Goal: Information Seeking & Learning: Learn about a topic

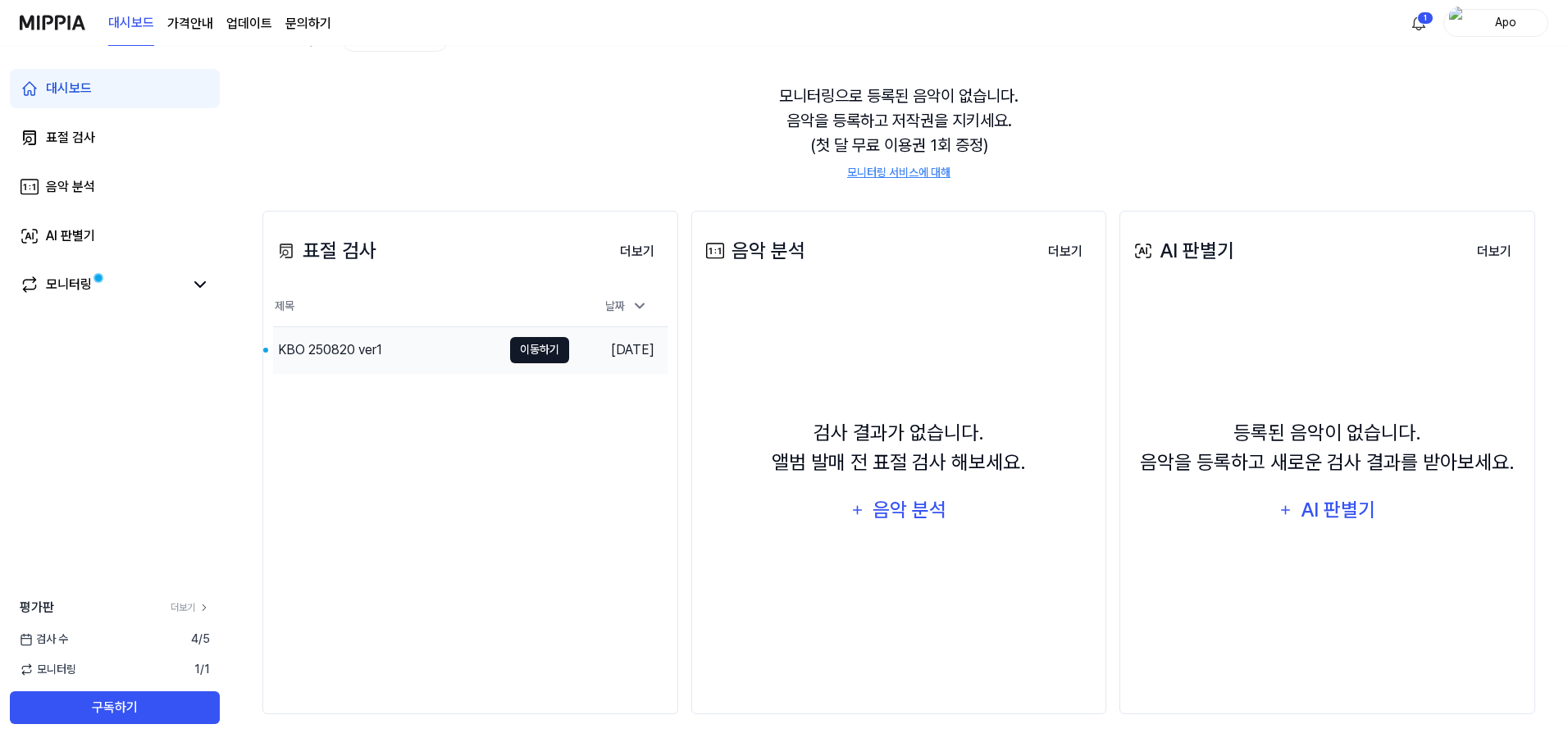
click at [532, 352] on button "이동하기" at bounding box center [540, 349] width 59 height 26
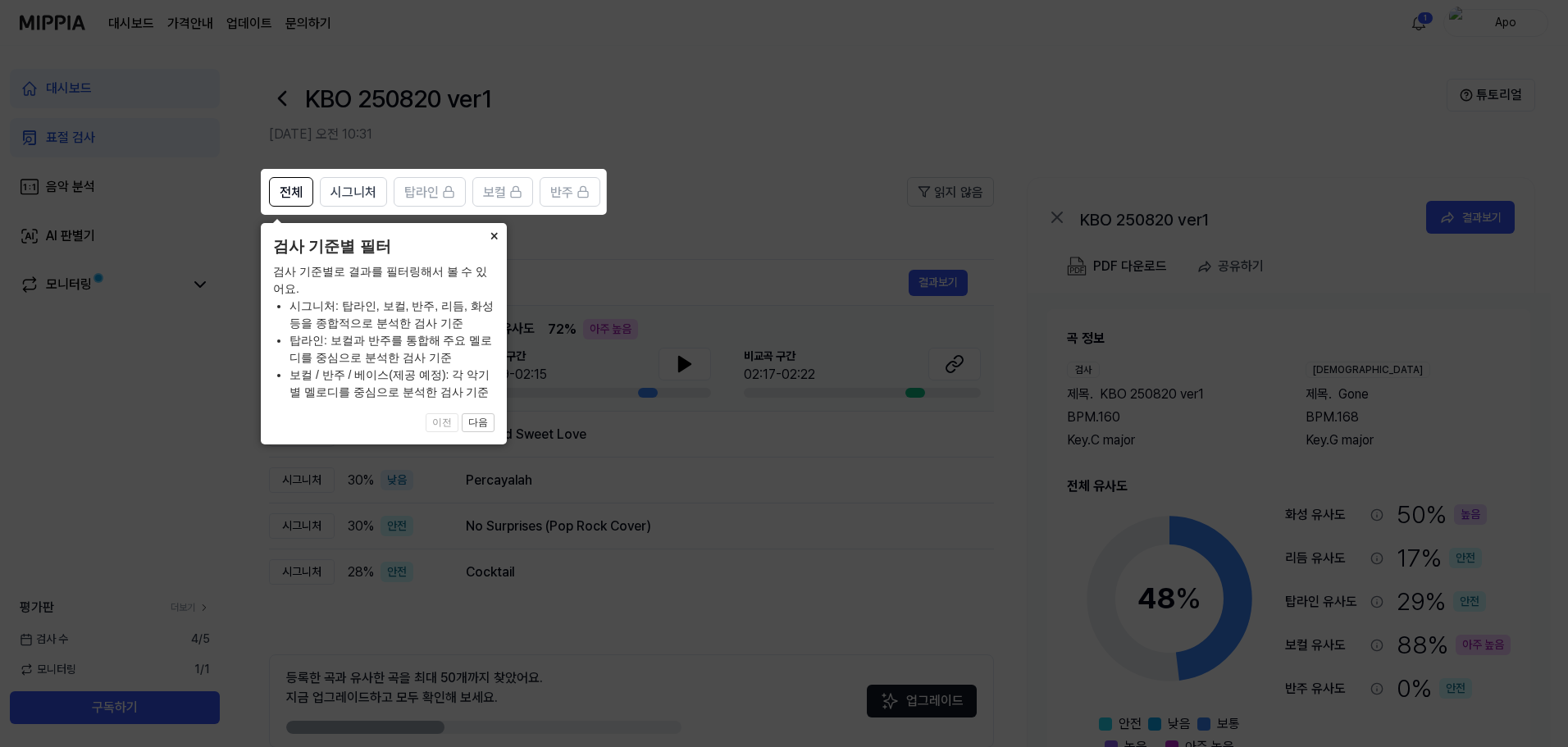
click at [491, 232] on button "×" at bounding box center [493, 234] width 26 height 23
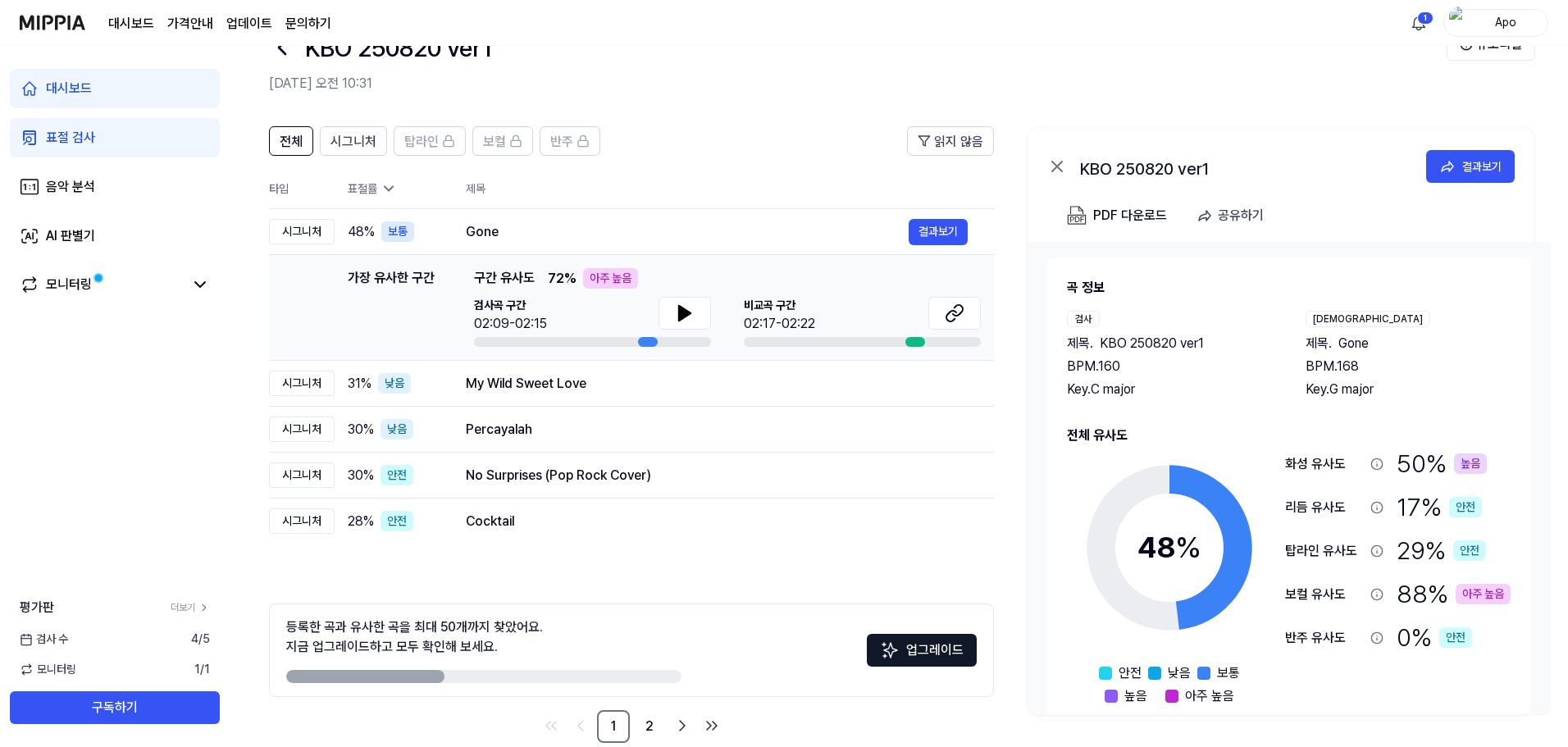
scroll to position [79, 0]
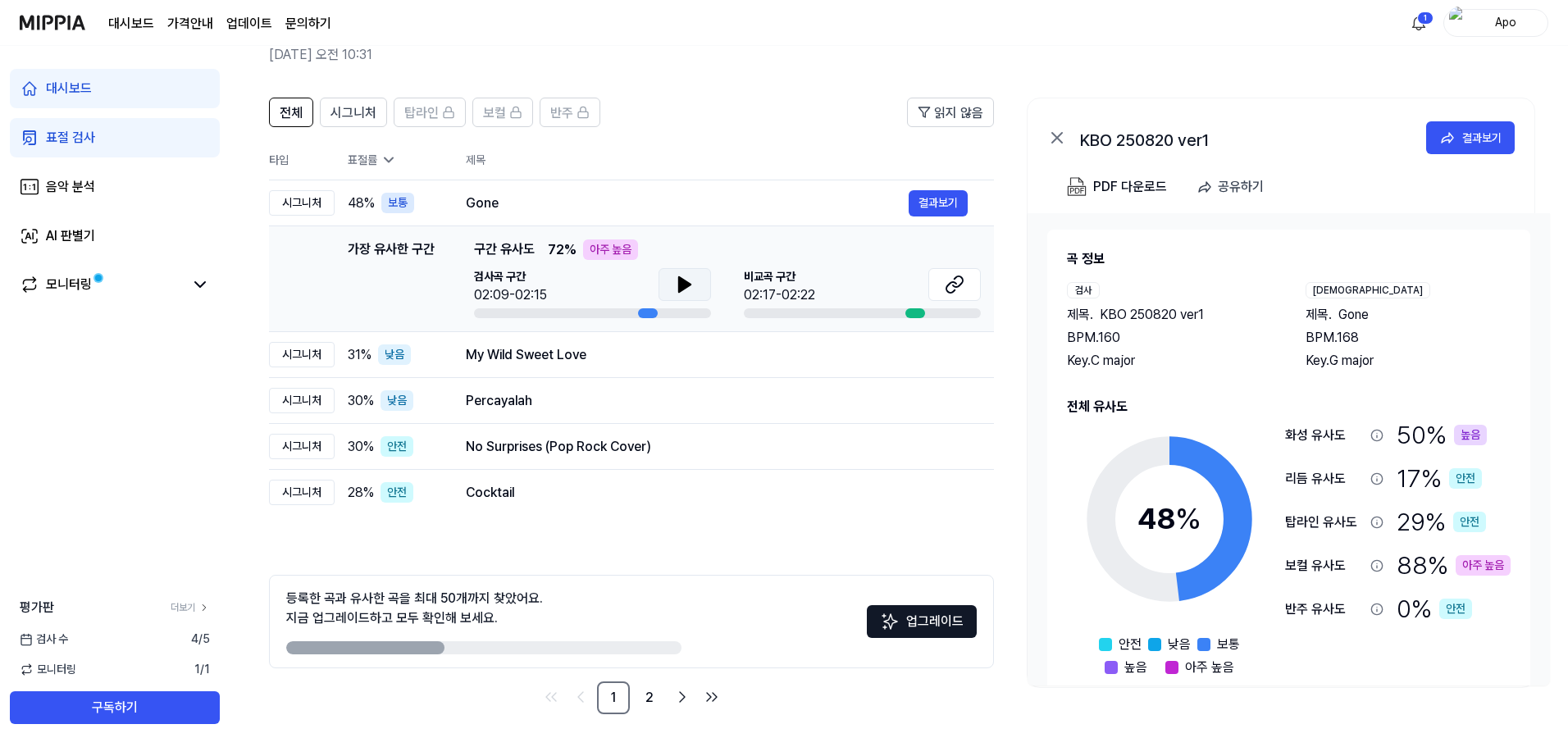
click at [672, 280] on button at bounding box center [685, 284] width 52 height 33
click at [675, 281] on icon at bounding box center [685, 284] width 19 height 19
click at [691, 289] on icon at bounding box center [685, 284] width 19 height 19
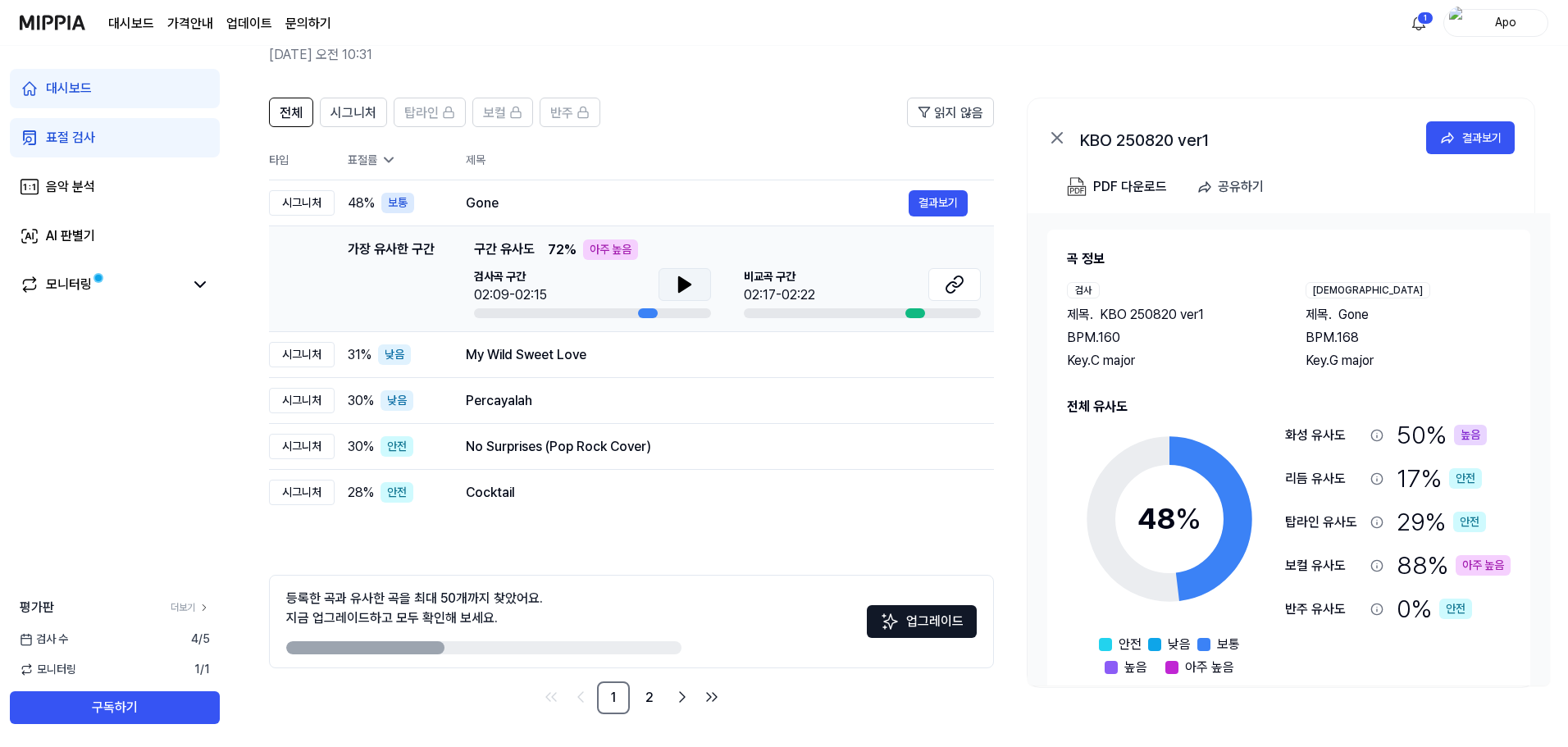
click at [793, 285] on span "비교곡 구간" at bounding box center [779, 276] width 72 height 17
click at [947, 294] on icon at bounding box center [954, 284] width 19 height 19
click at [932, 207] on button "결과보기" at bounding box center [938, 203] width 59 height 26
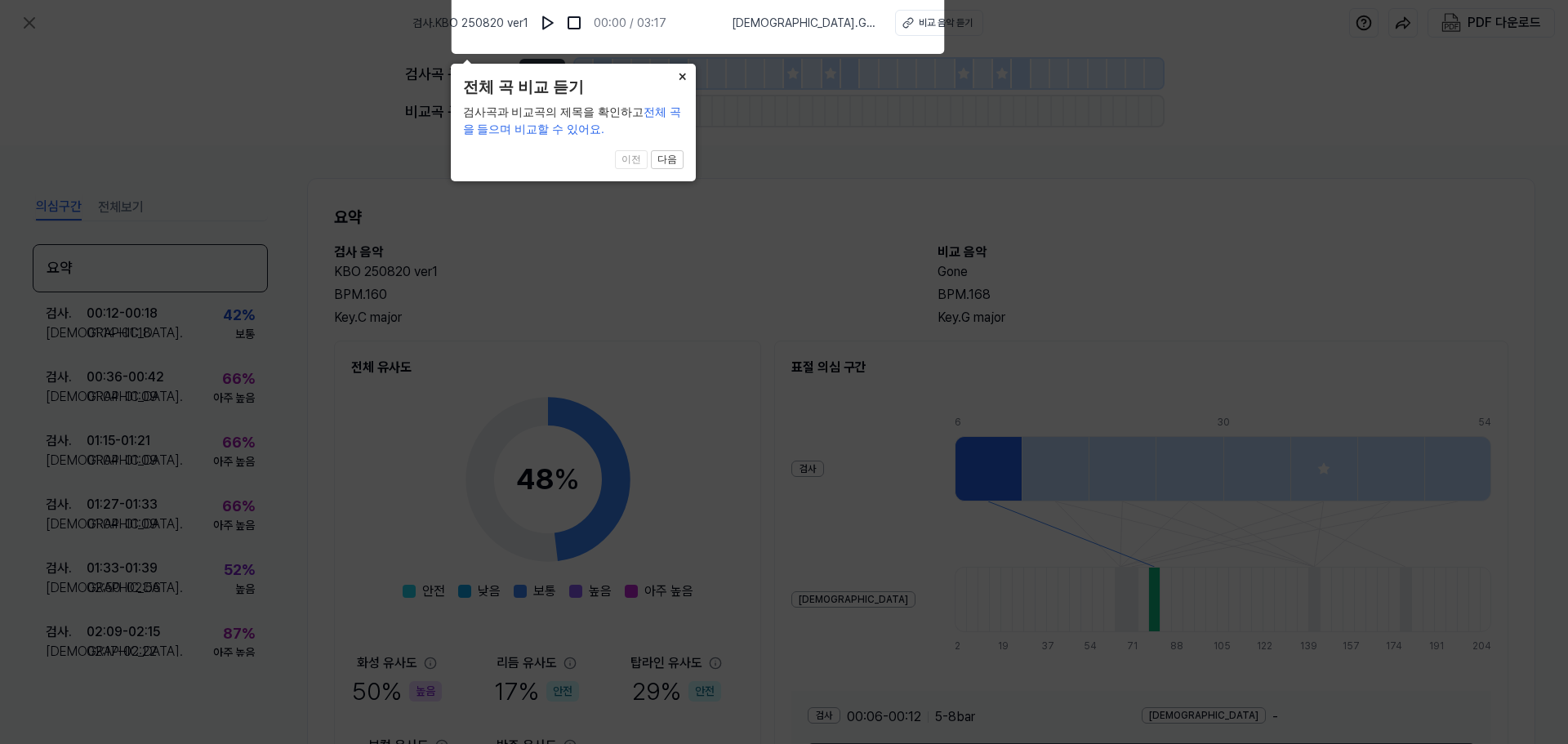
click at [674, 75] on button "×" at bounding box center [683, 75] width 26 height 23
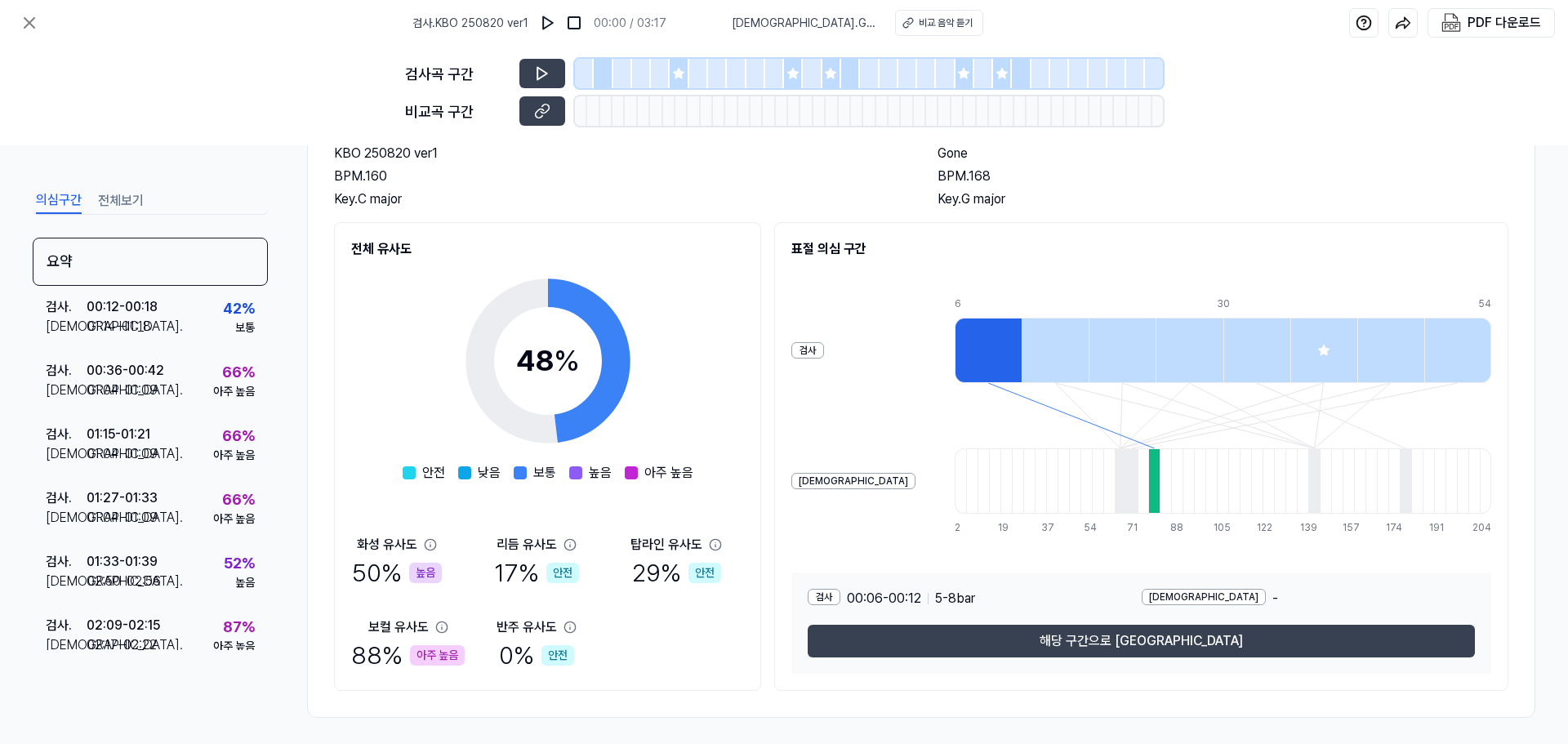
scroll to position [125, 0]
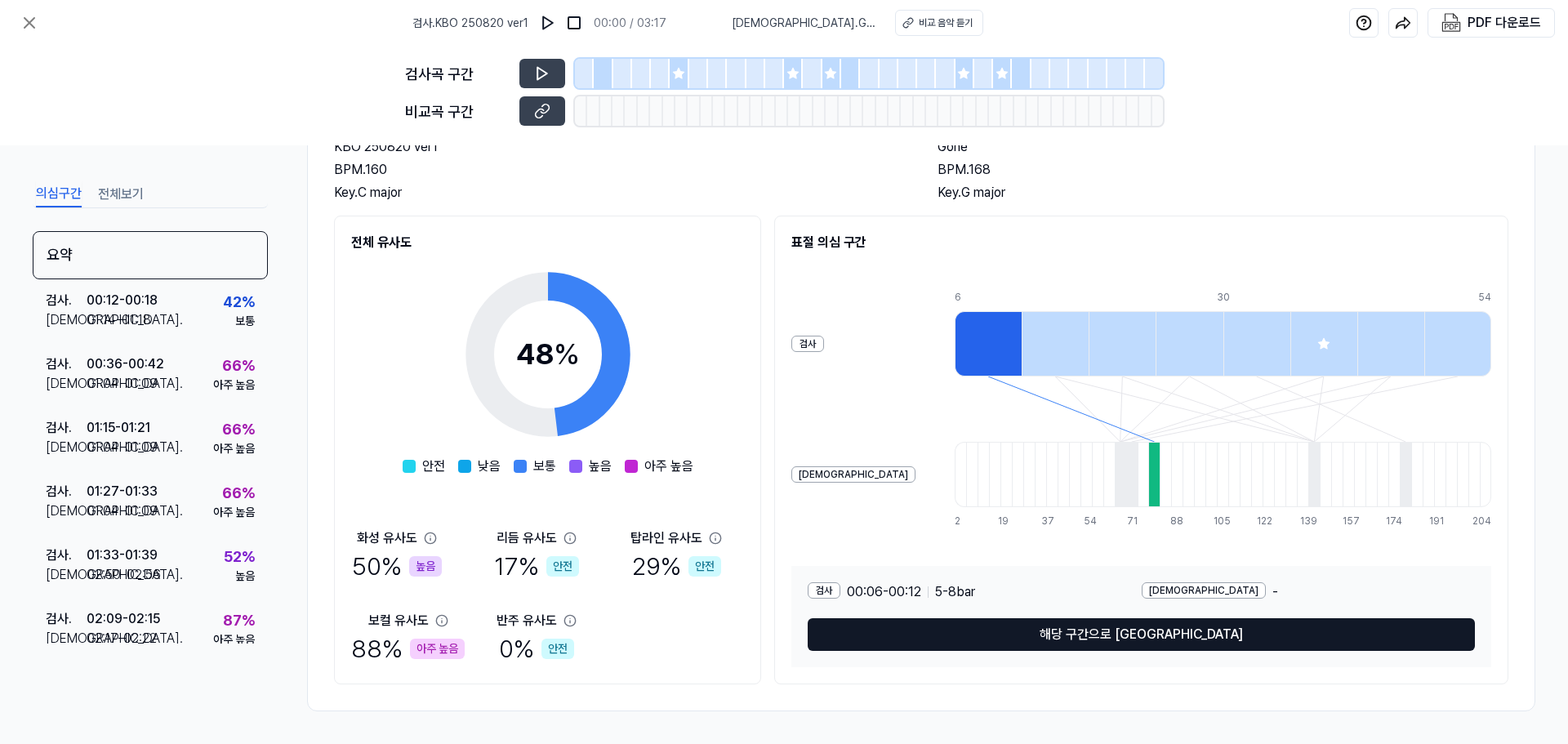
click at [1123, 638] on button "해당 구간으로 [GEOGRAPHIC_DATA]" at bounding box center [1141, 634] width 667 height 33
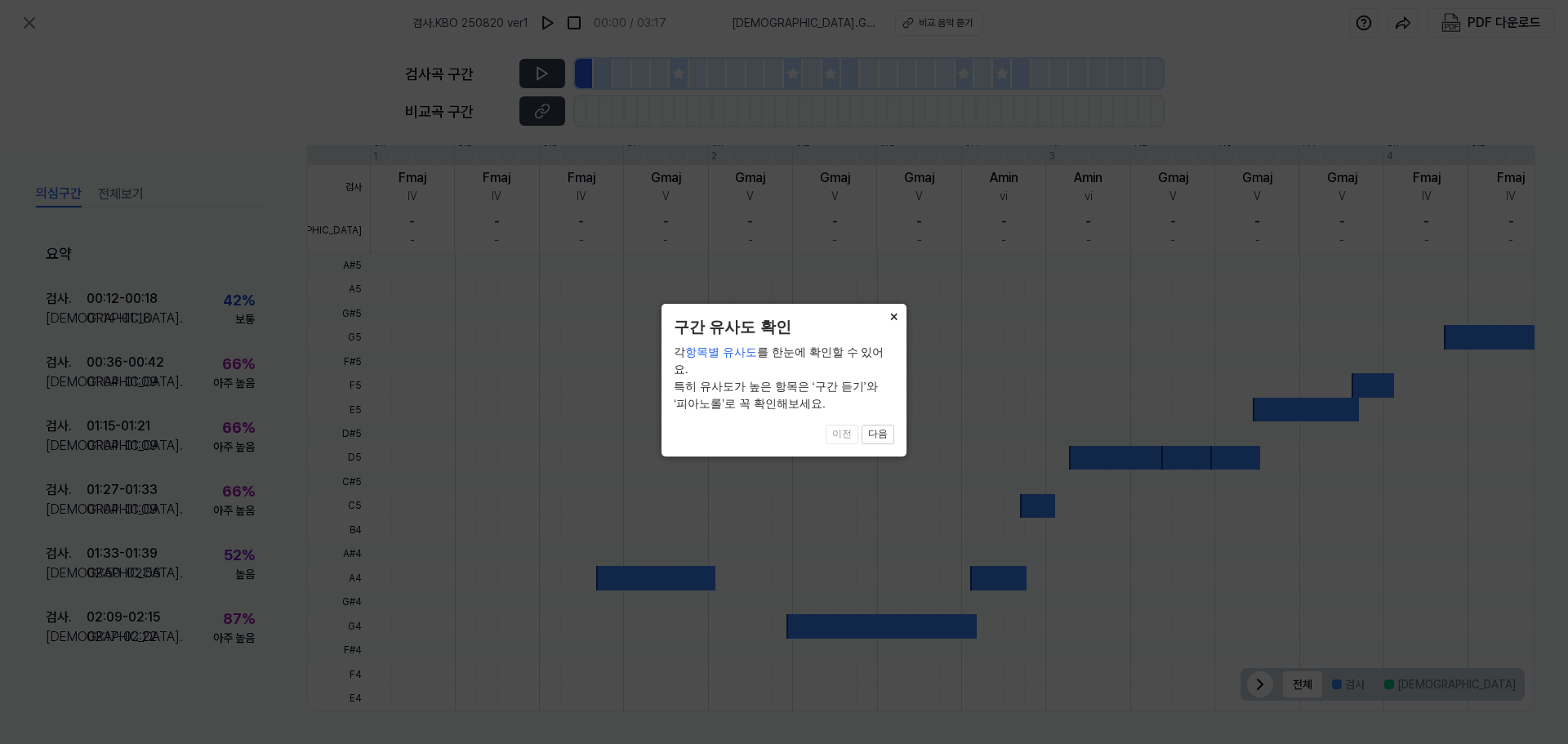
click at [893, 325] on button "×" at bounding box center [893, 315] width 26 height 23
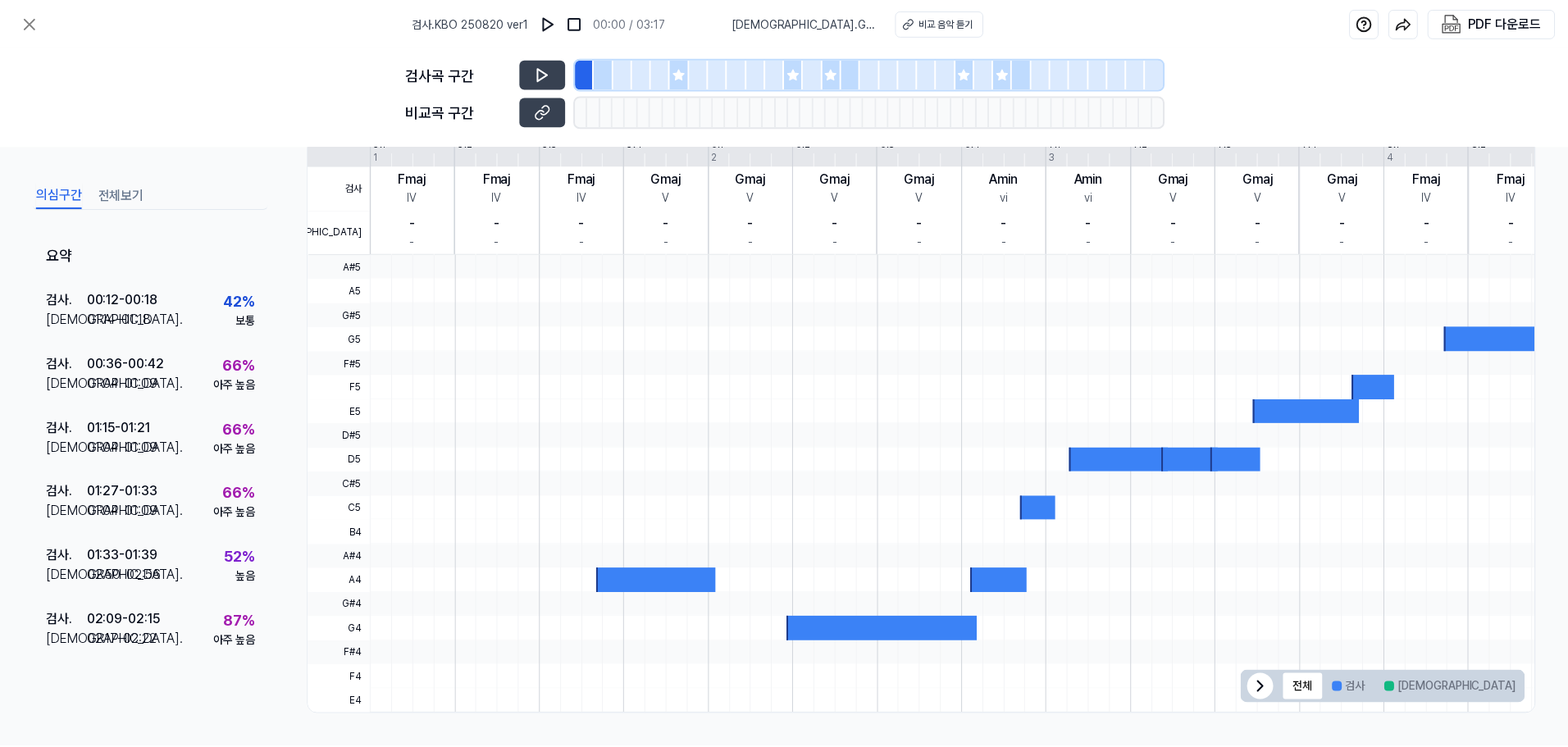
scroll to position [79, 0]
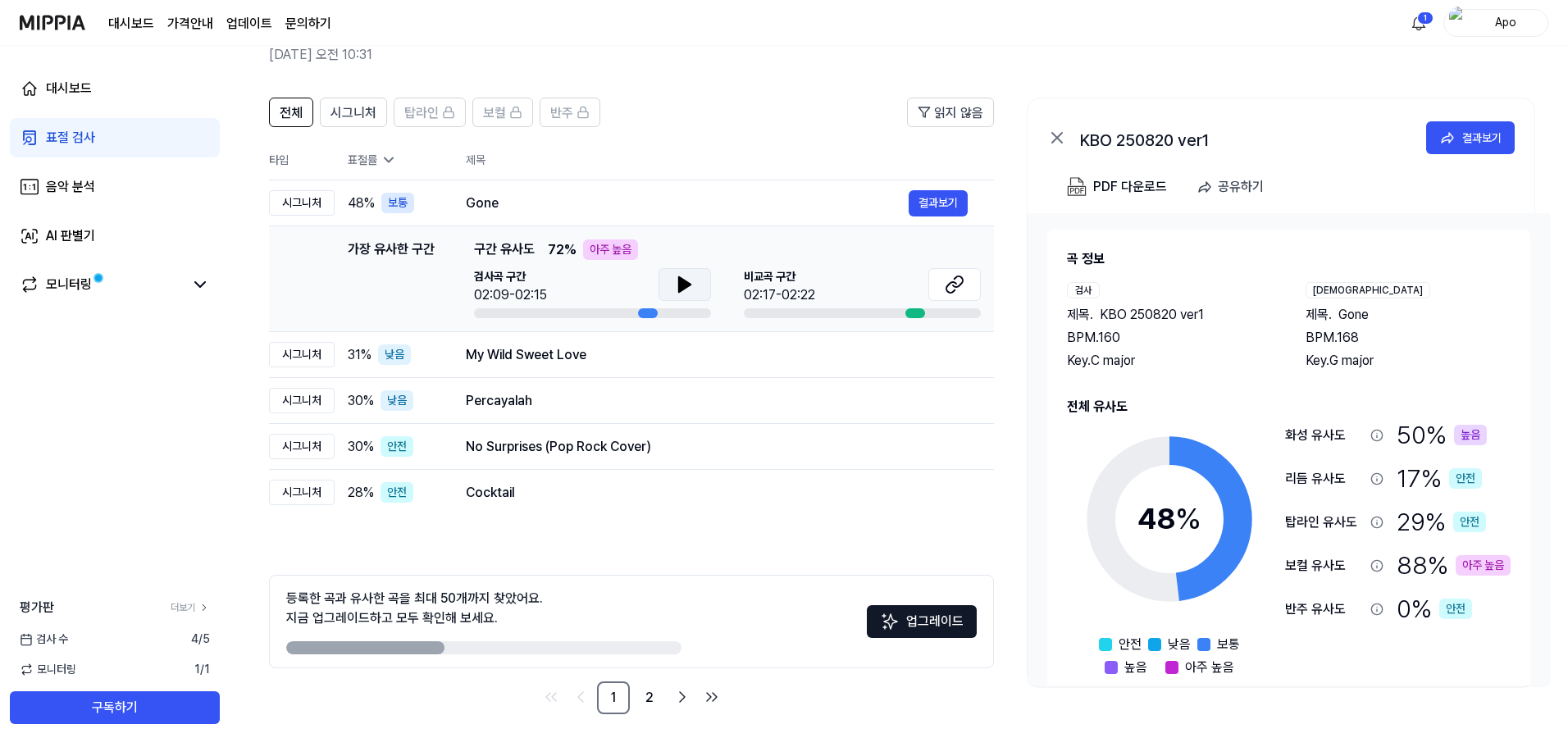
click at [684, 281] on icon at bounding box center [685, 285] width 12 height 15
click at [945, 281] on button at bounding box center [955, 284] width 52 height 33
click at [604, 358] on div "My Wild Sweet Love" at bounding box center [687, 355] width 443 height 19
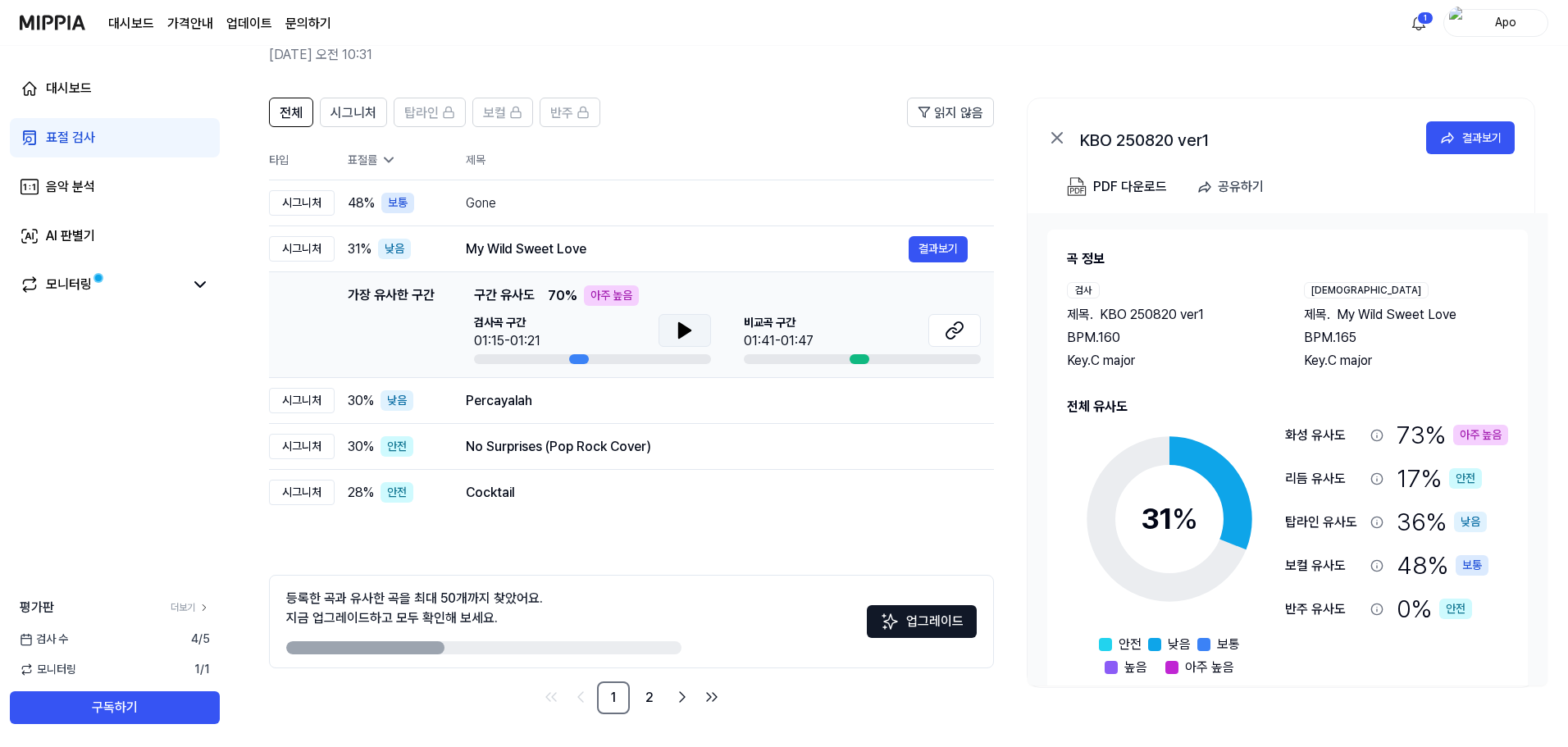
click at [692, 336] on icon at bounding box center [685, 330] width 19 height 19
click at [917, 257] on button "결과보기" at bounding box center [938, 249] width 59 height 26
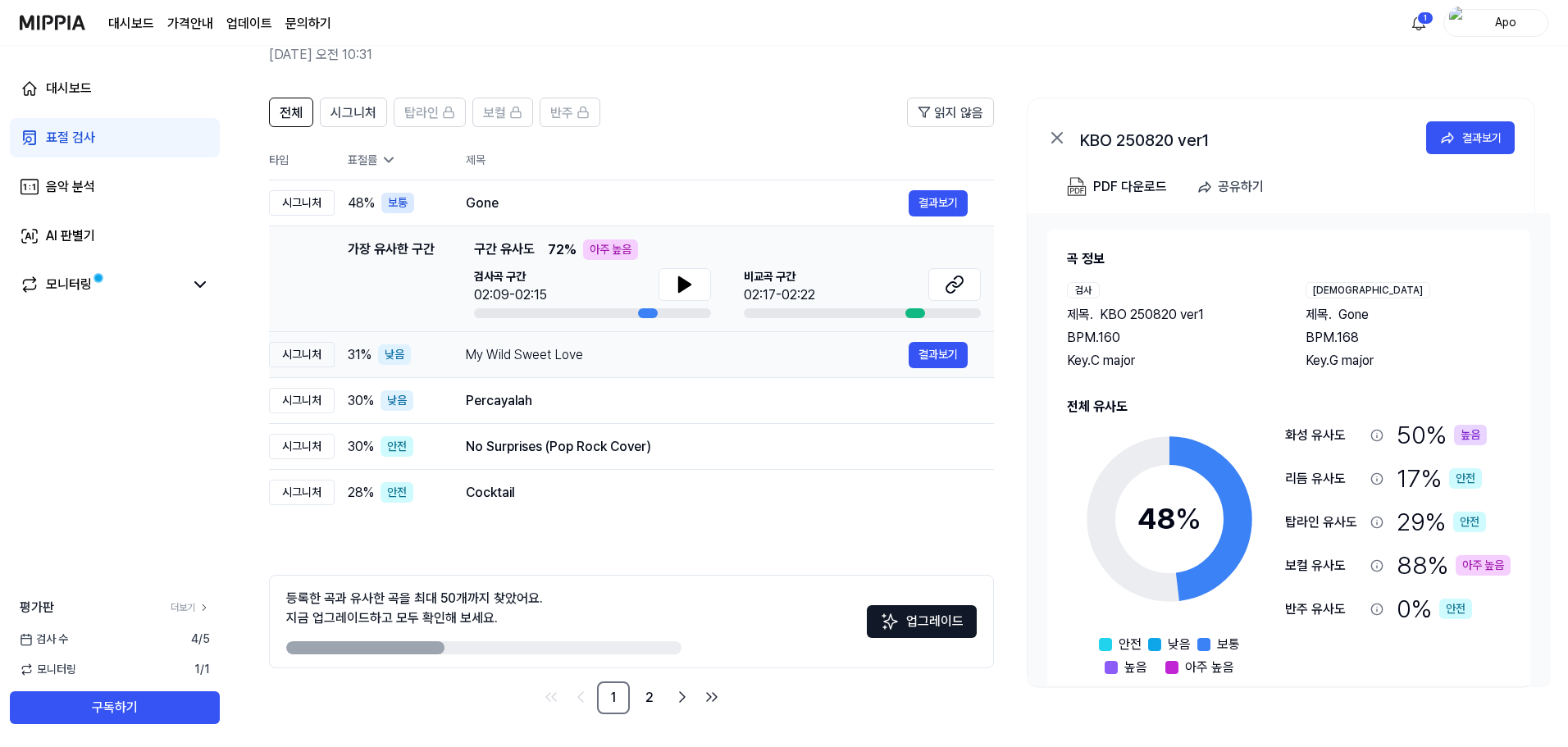
click at [854, 366] on div "My Wild Sweet Love 결과보기" at bounding box center [717, 355] width 502 height 26
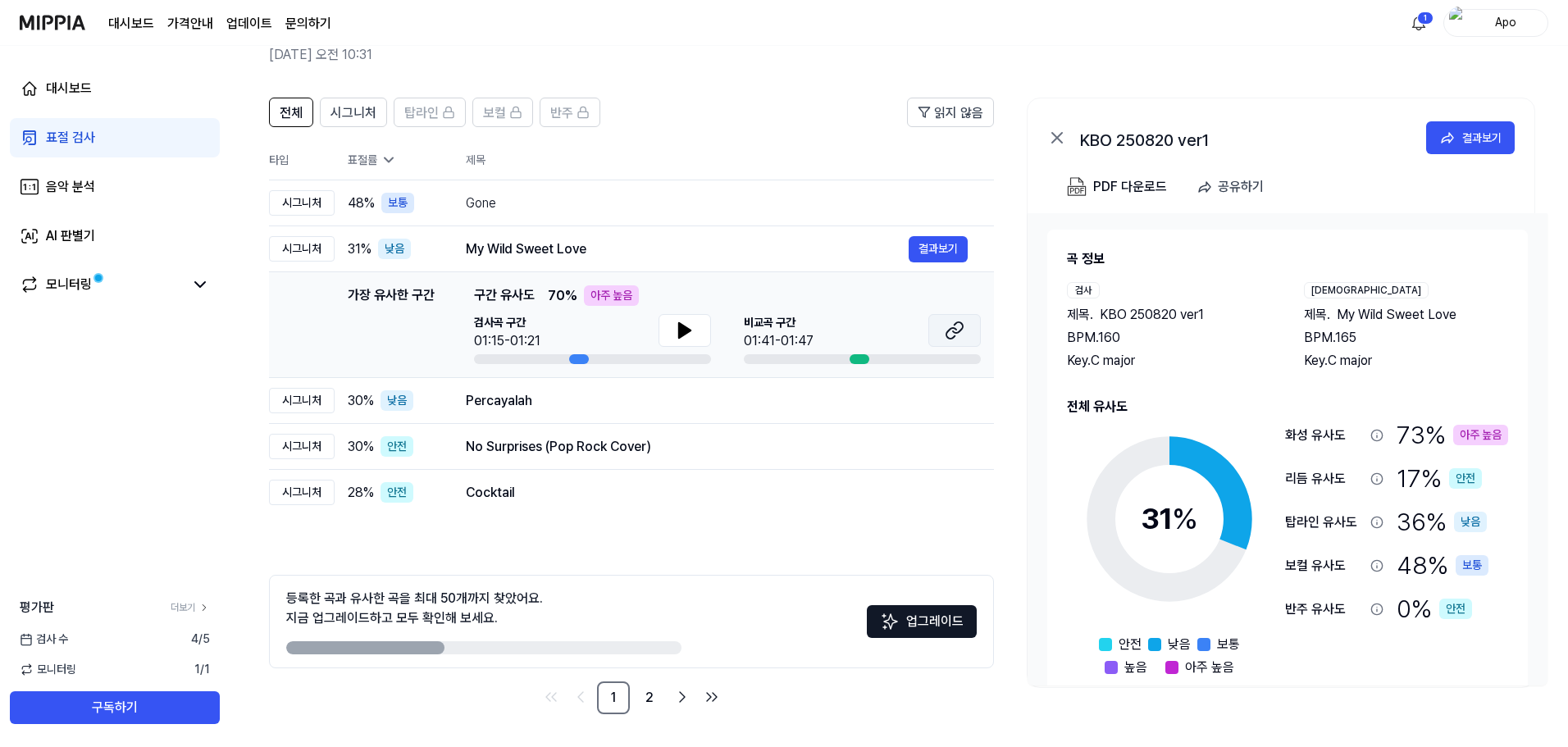
click at [944, 333] on button at bounding box center [955, 330] width 52 height 33
click at [689, 406] on div "Percayalah" at bounding box center [687, 401] width 443 height 19
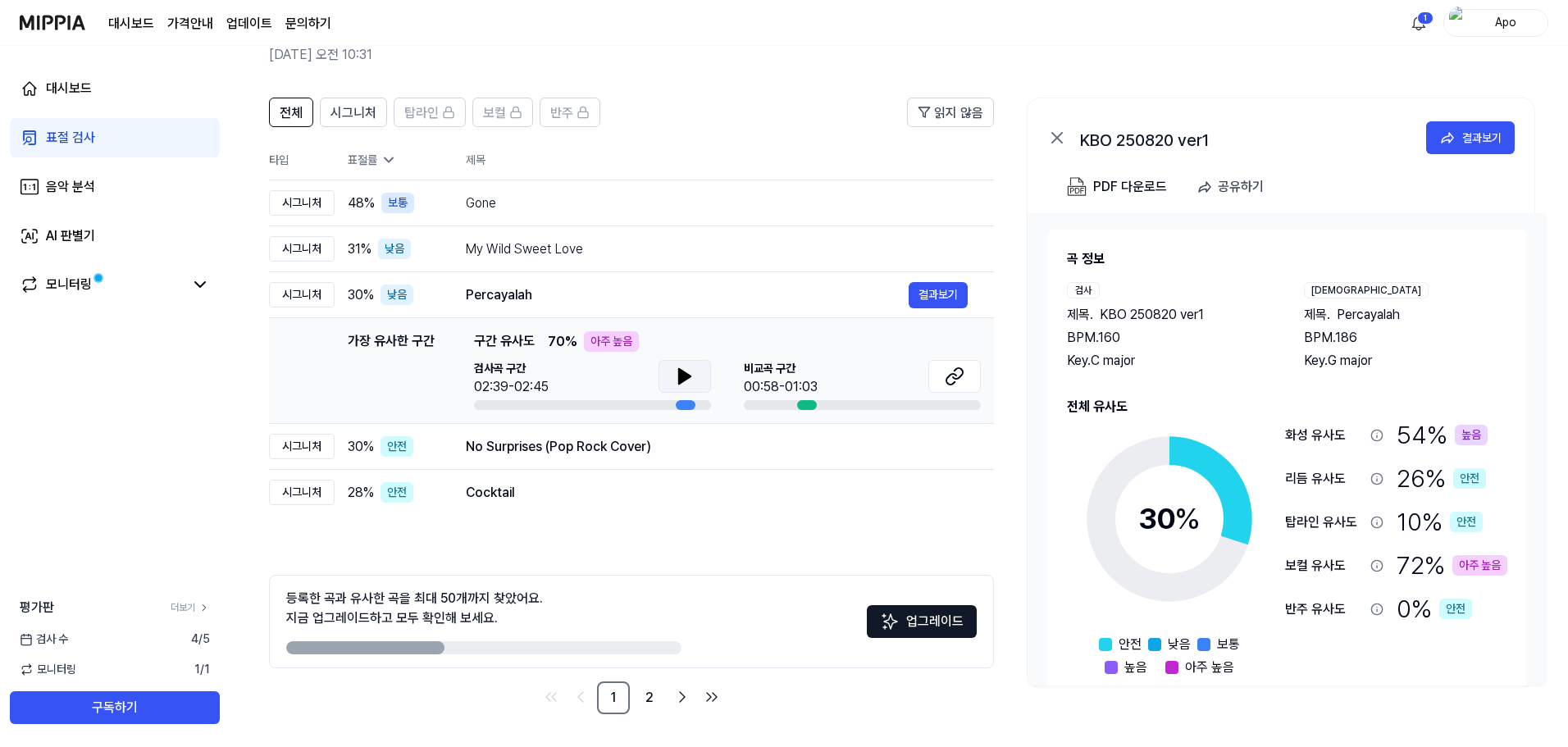
click at [690, 377] on icon at bounding box center [685, 376] width 12 height 15
click at [943, 369] on button at bounding box center [955, 376] width 52 height 33
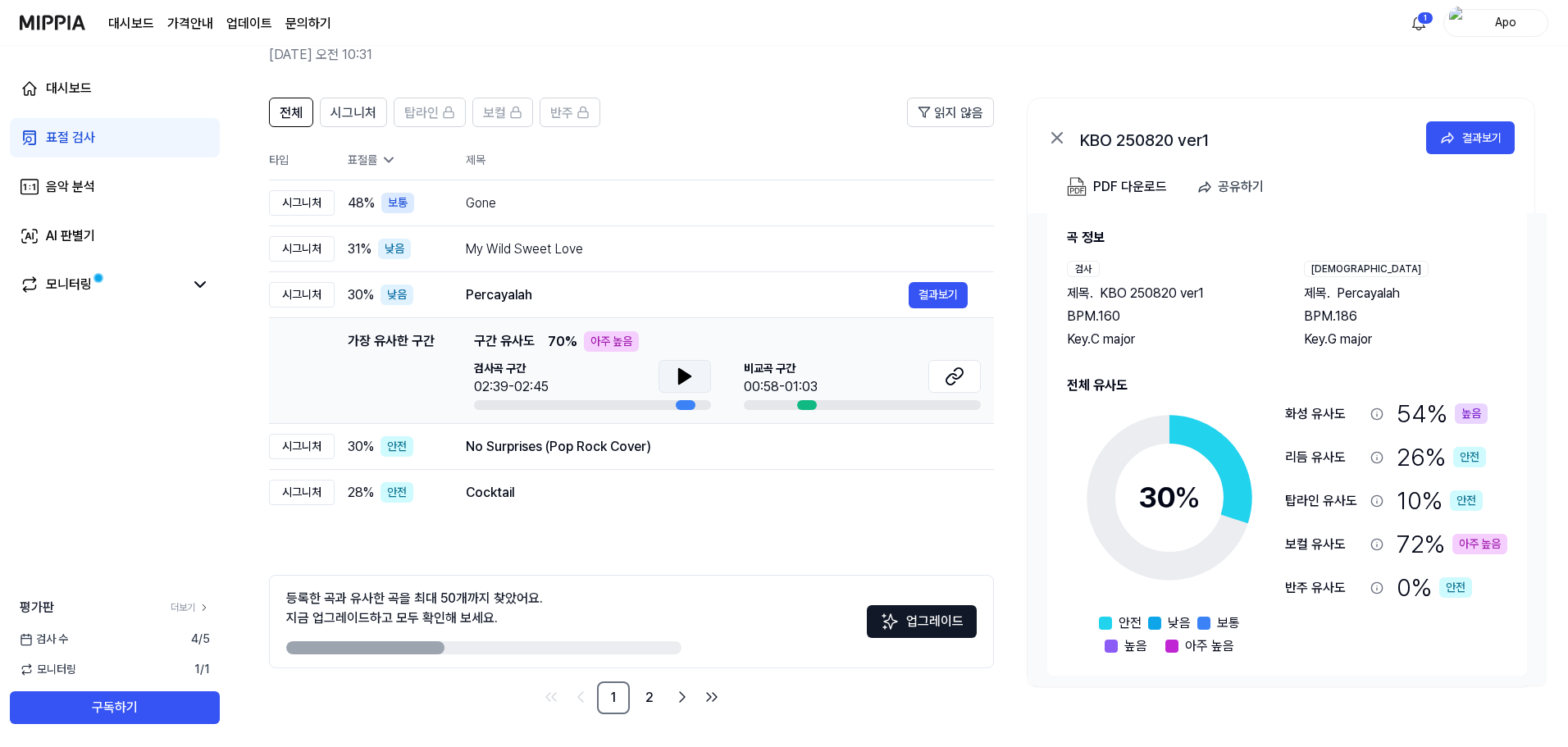
scroll to position [28, 0]
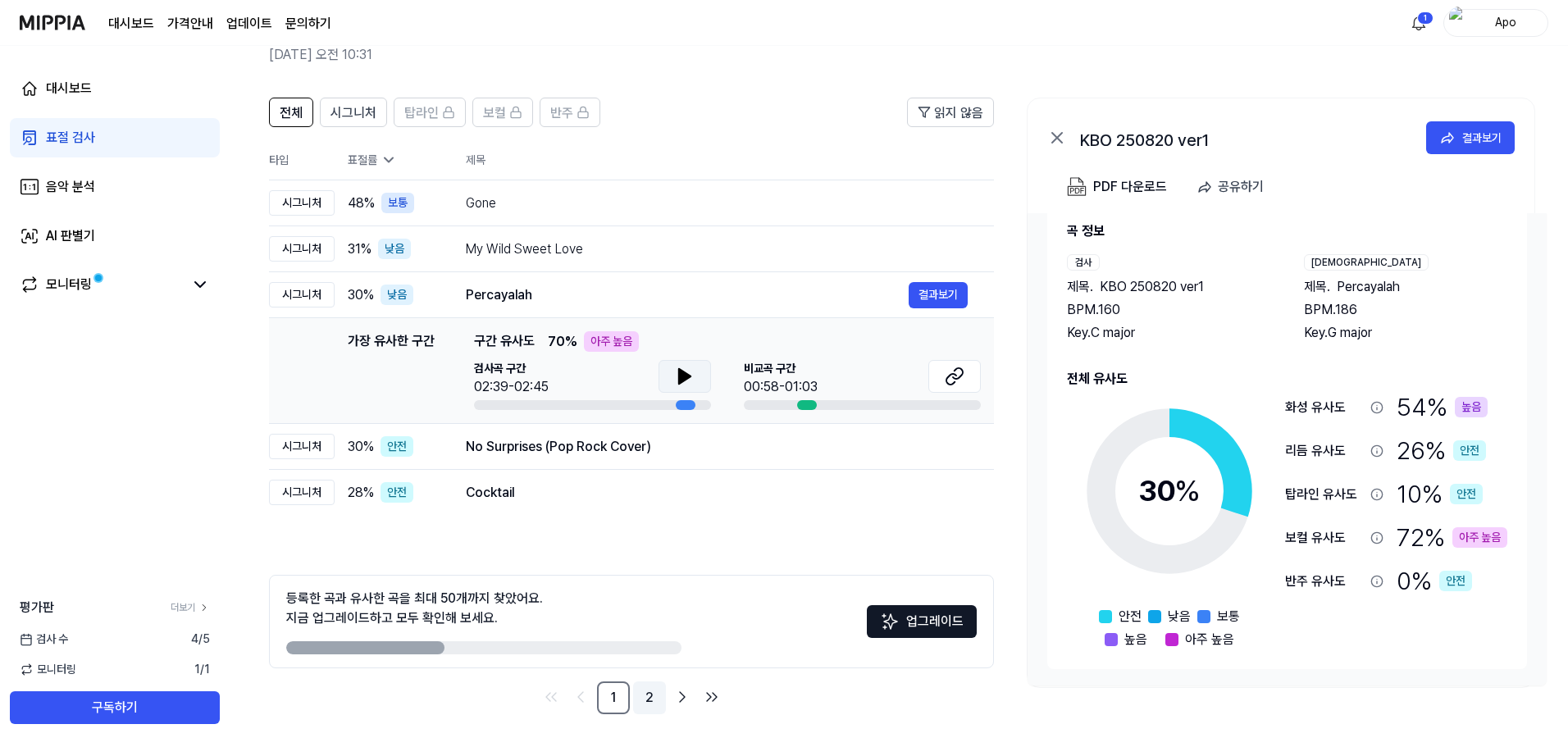
click at [654, 691] on link "2" at bounding box center [649, 697] width 33 height 33
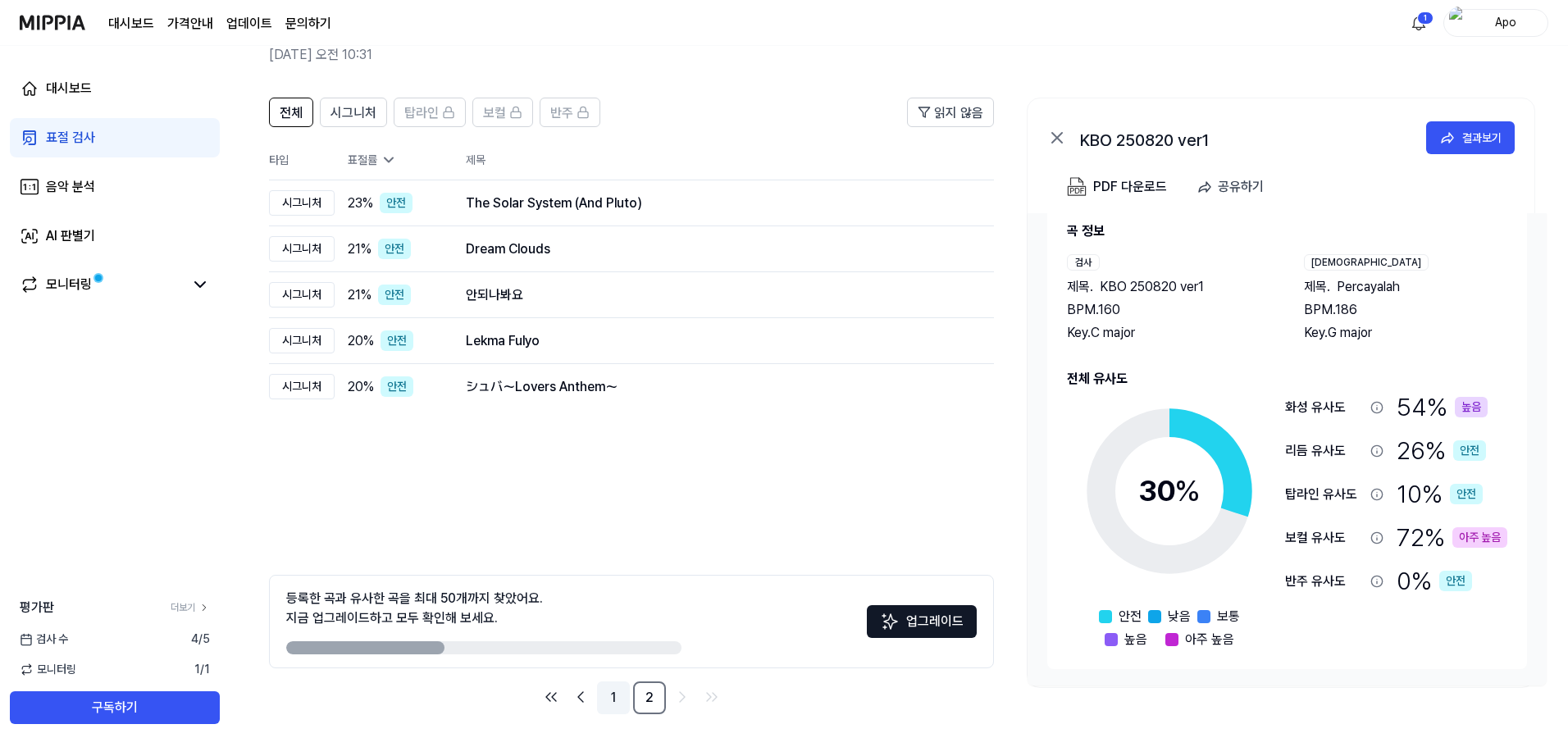
click at [618, 696] on link "1" at bounding box center [613, 697] width 33 height 33
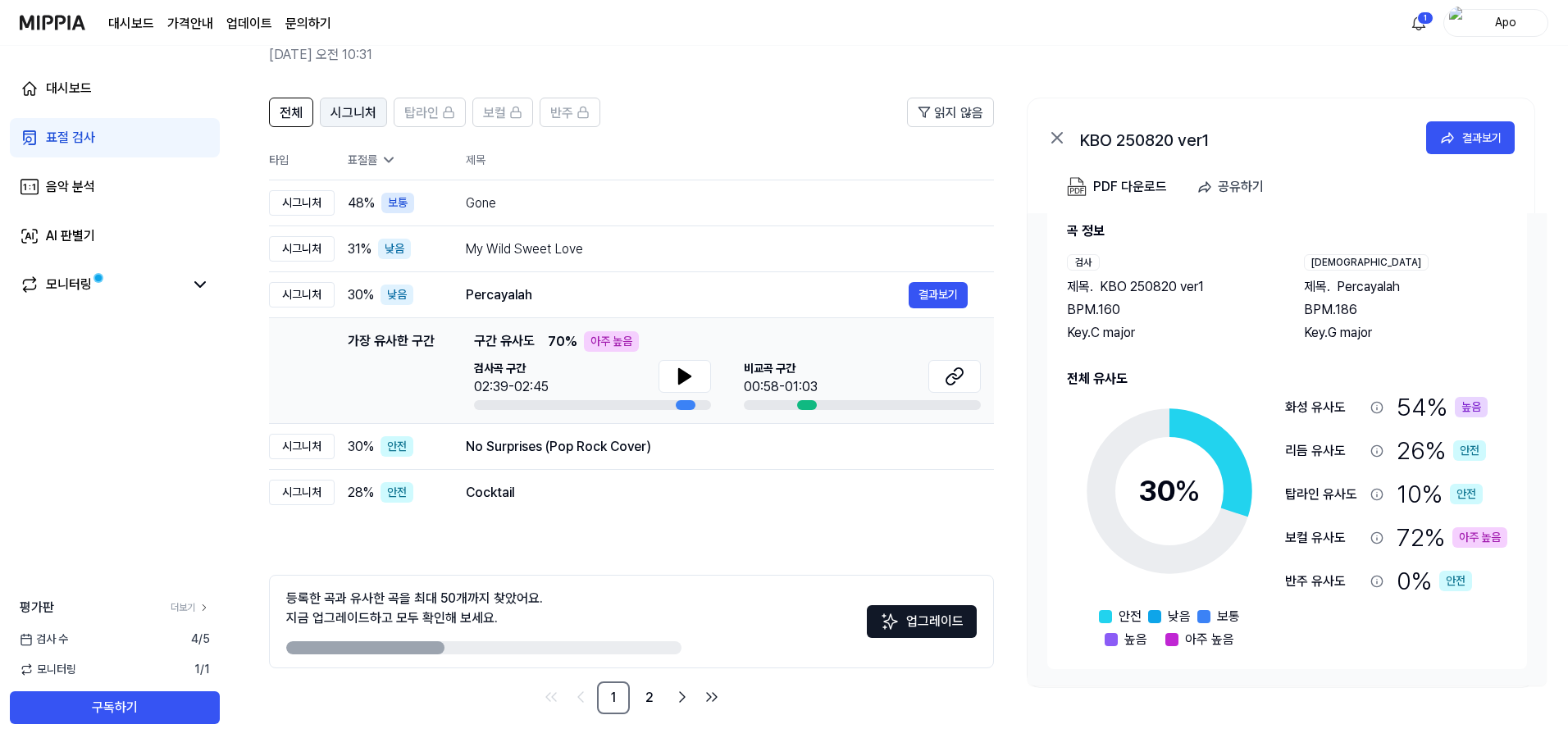
click at [349, 105] on span "시그니처" at bounding box center [354, 113] width 46 height 19
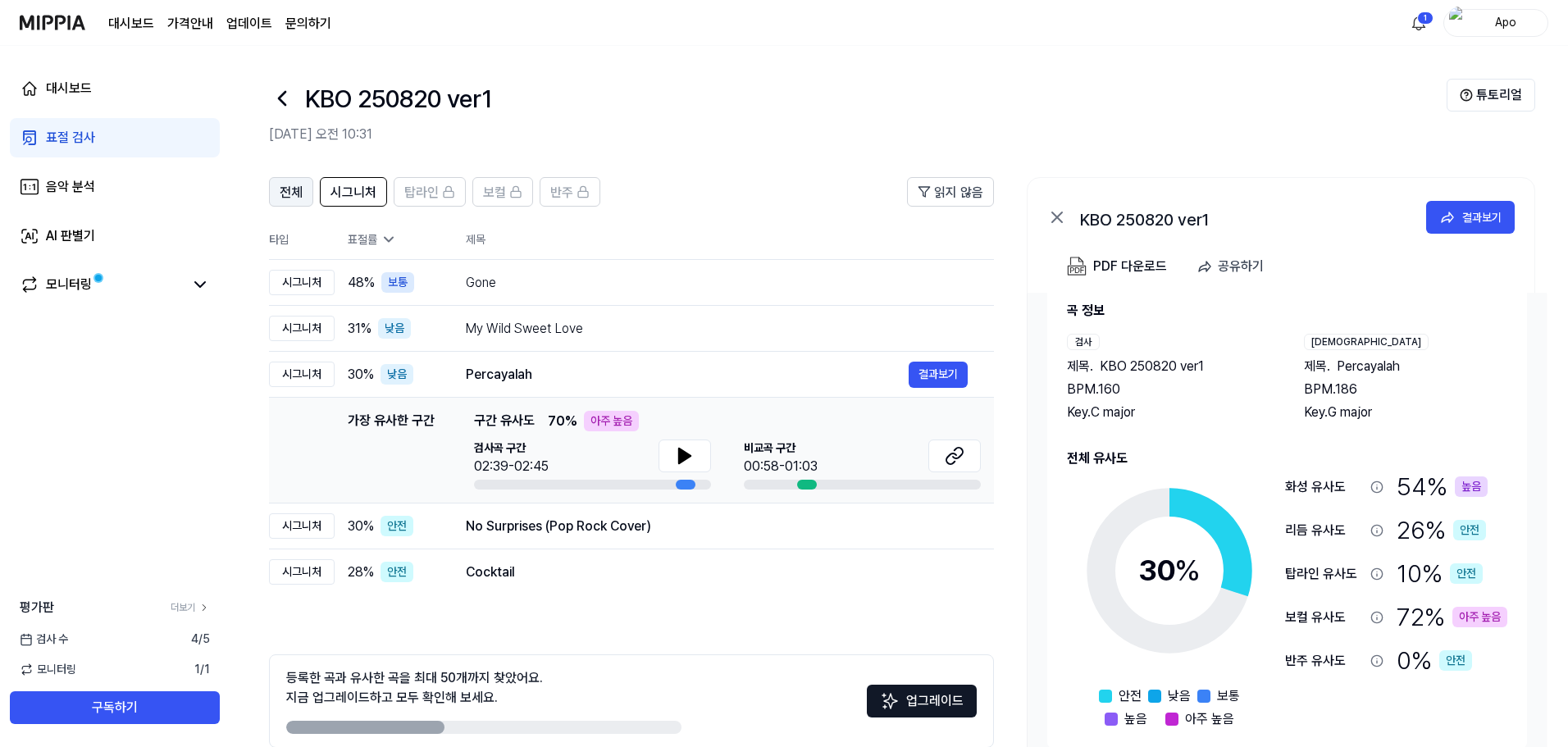
drag, startPoint x: 319, startPoint y: 188, endPoint x: 311, endPoint y: 190, distance: 8.2
click at [317, 188] on div "전체 시그니처 탑라인 보컬 반주" at bounding box center [434, 191] width 331 height 29
click at [291, 195] on span "전체" at bounding box center [291, 192] width 23 height 19
click at [291, 188] on span "전체" at bounding box center [291, 192] width 23 height 19
click at [287, 191] on span "전체" at bounding box center [291, 192] width 23 height 19
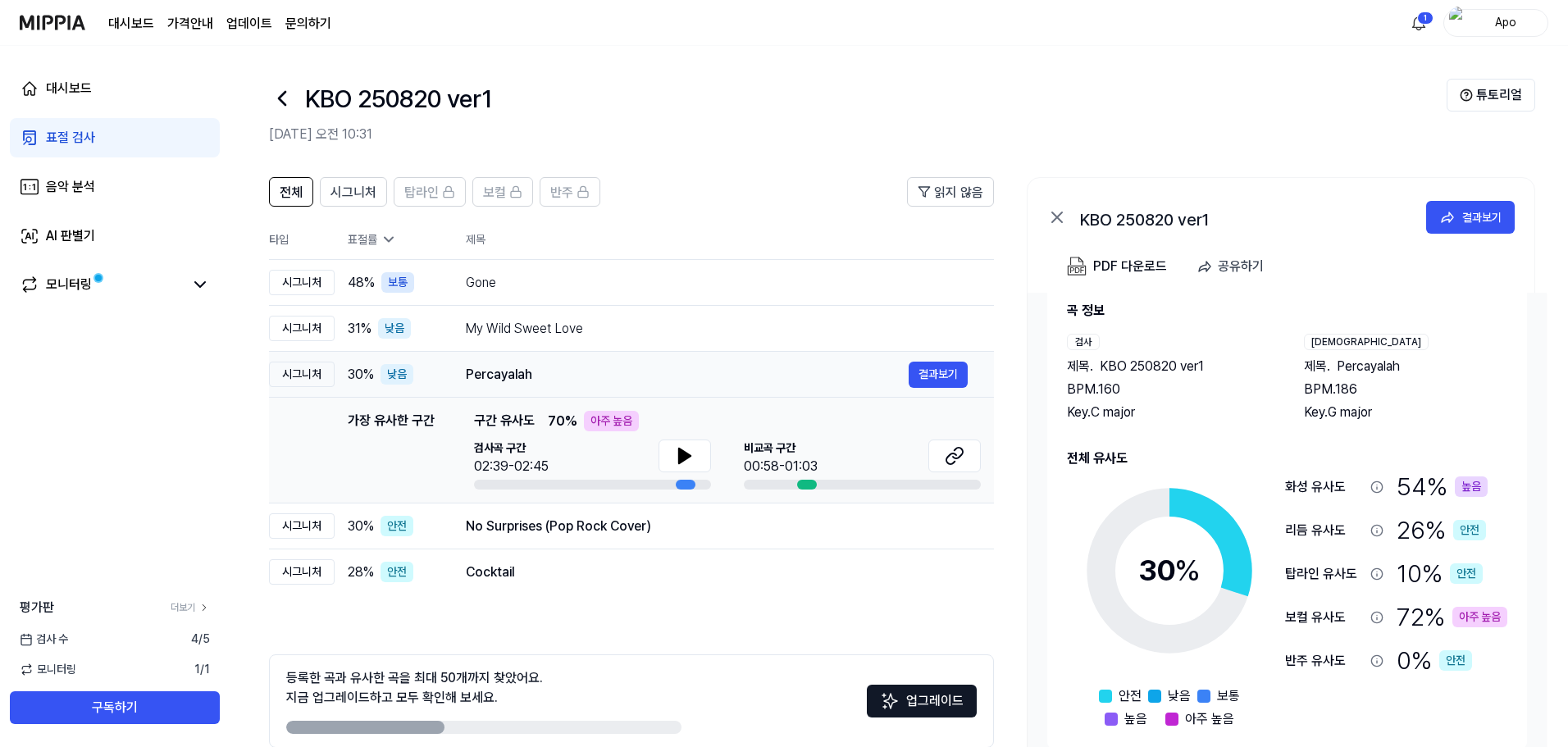
click at [648, 373] on div "Percayalah" at bounding box center [687, 374] width 443 height 19
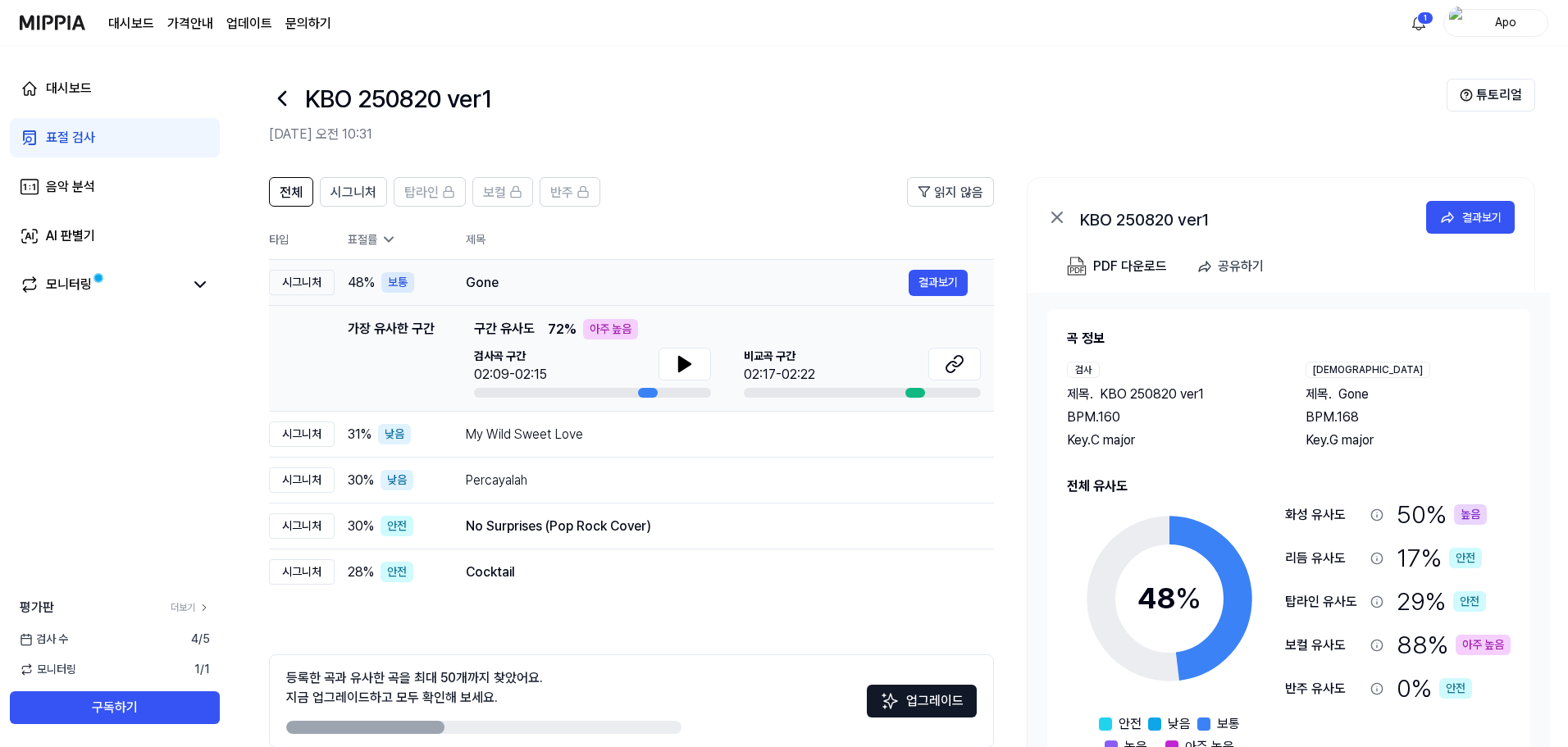
click at [648, 291] on div "Gone" at bounding box center [687, 282] width 443 height 19
click at [657, 448] on td "My Wild Sweet Love 결과보기" at bounding box center [717, 435] width 554 height 46
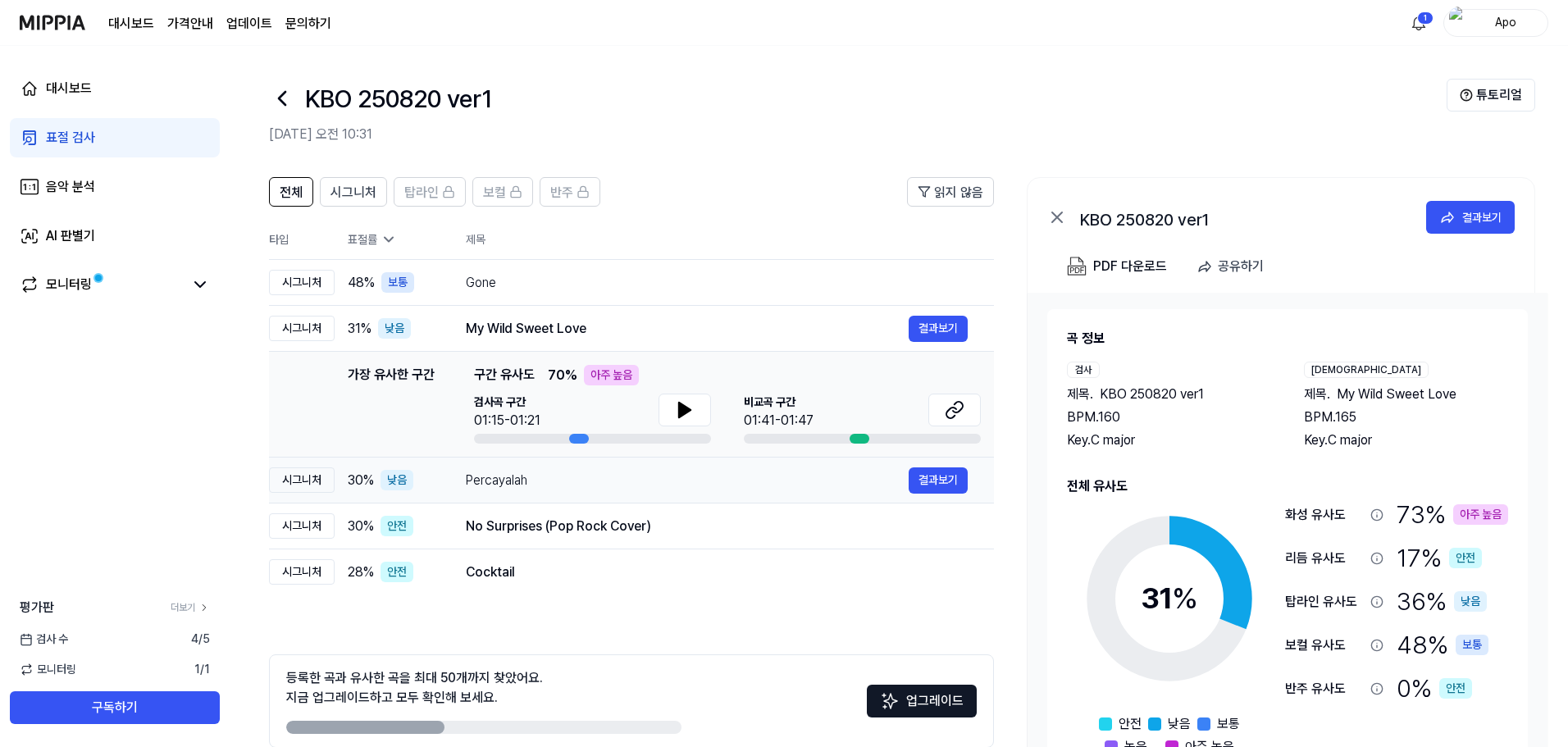
click at [677, 501] on td "Percayalah 결과보기" at bounding box center [717, 480] width 554 height 46
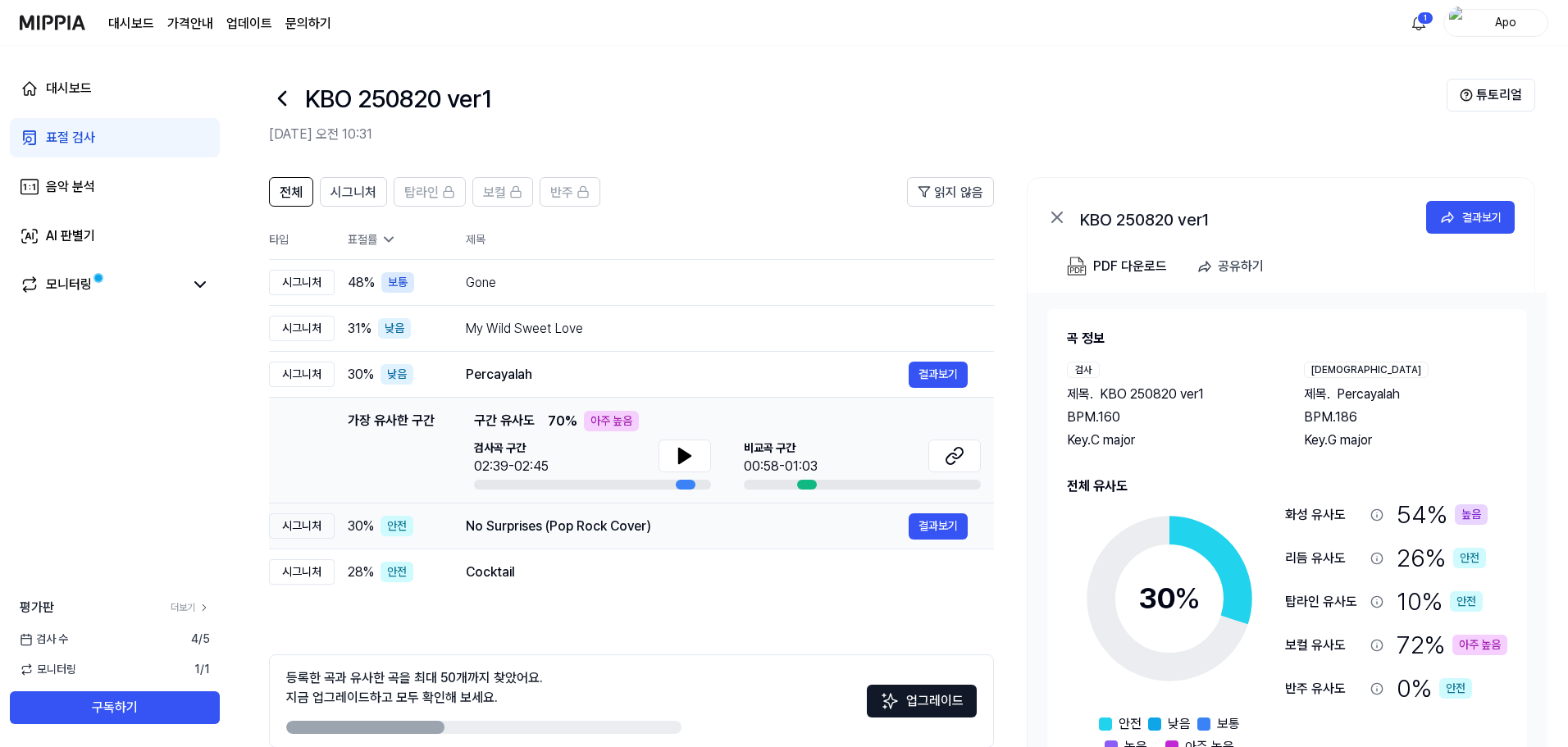
click at [704, 536] on div "No Surprises (Pop Rock Cover)" at bounding box center [687, 526] width 443 height 19
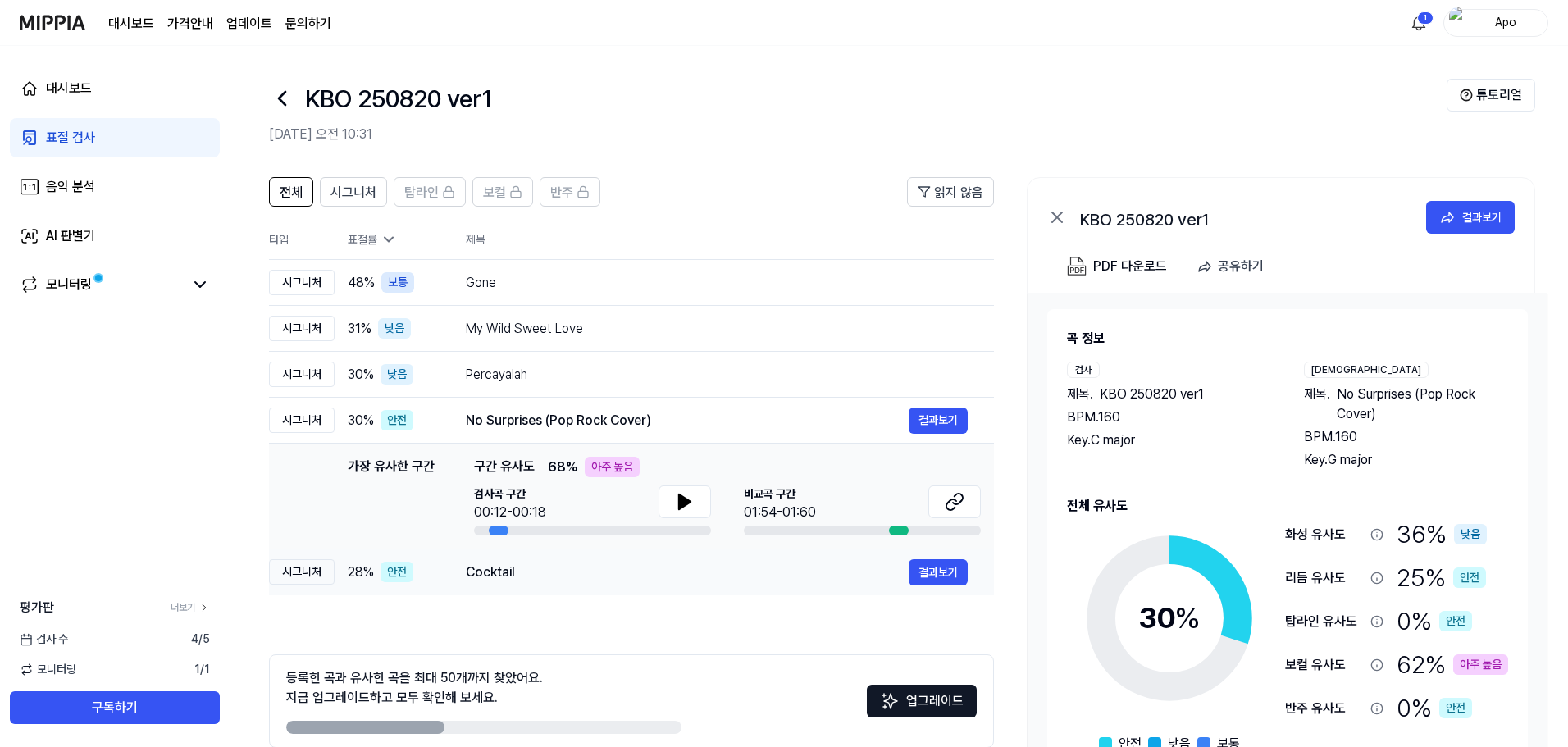
click at [749, 583] on div "Cocktail 결과보기" at bounding box center [717, 572] width 502 height 26
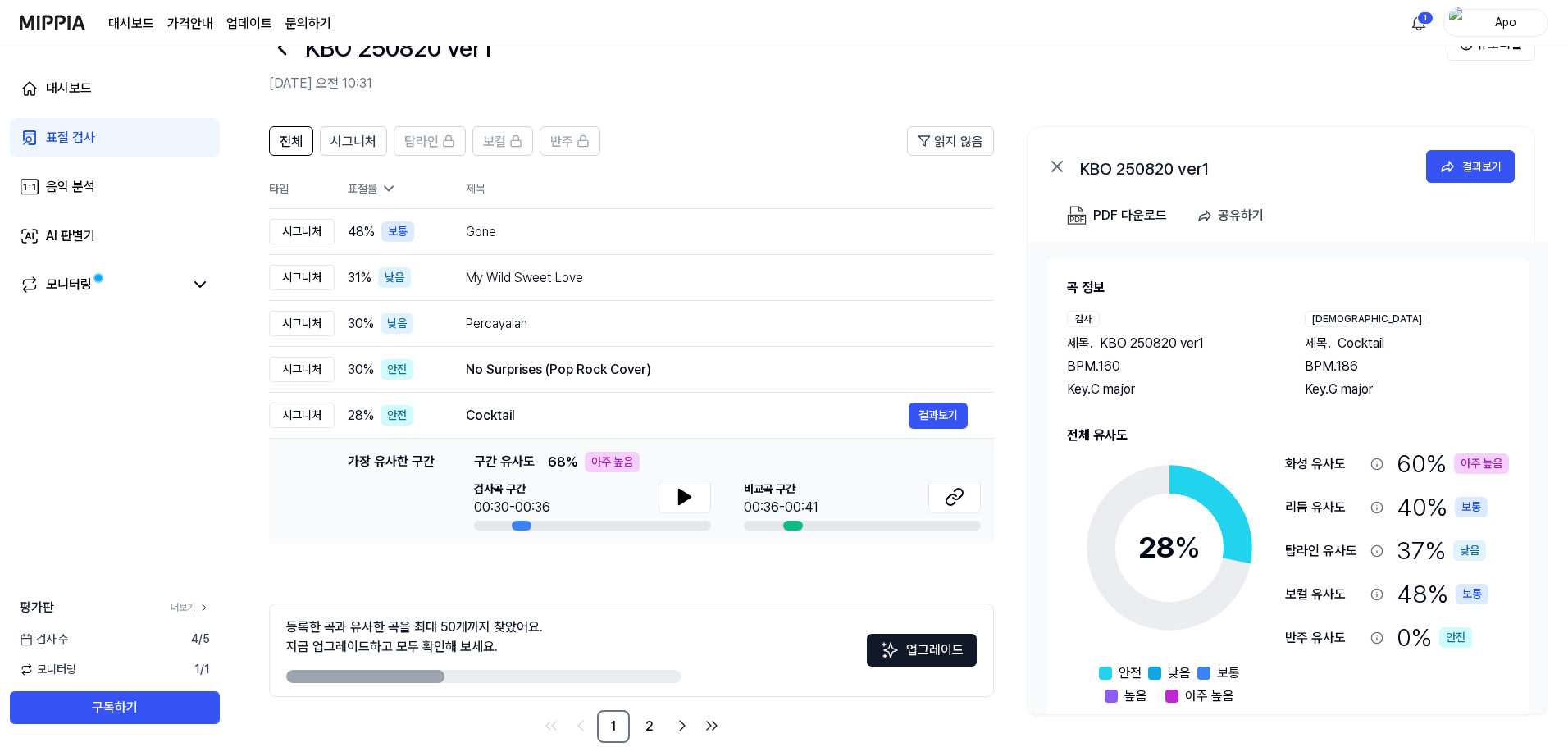
scroll to position [79, 0]
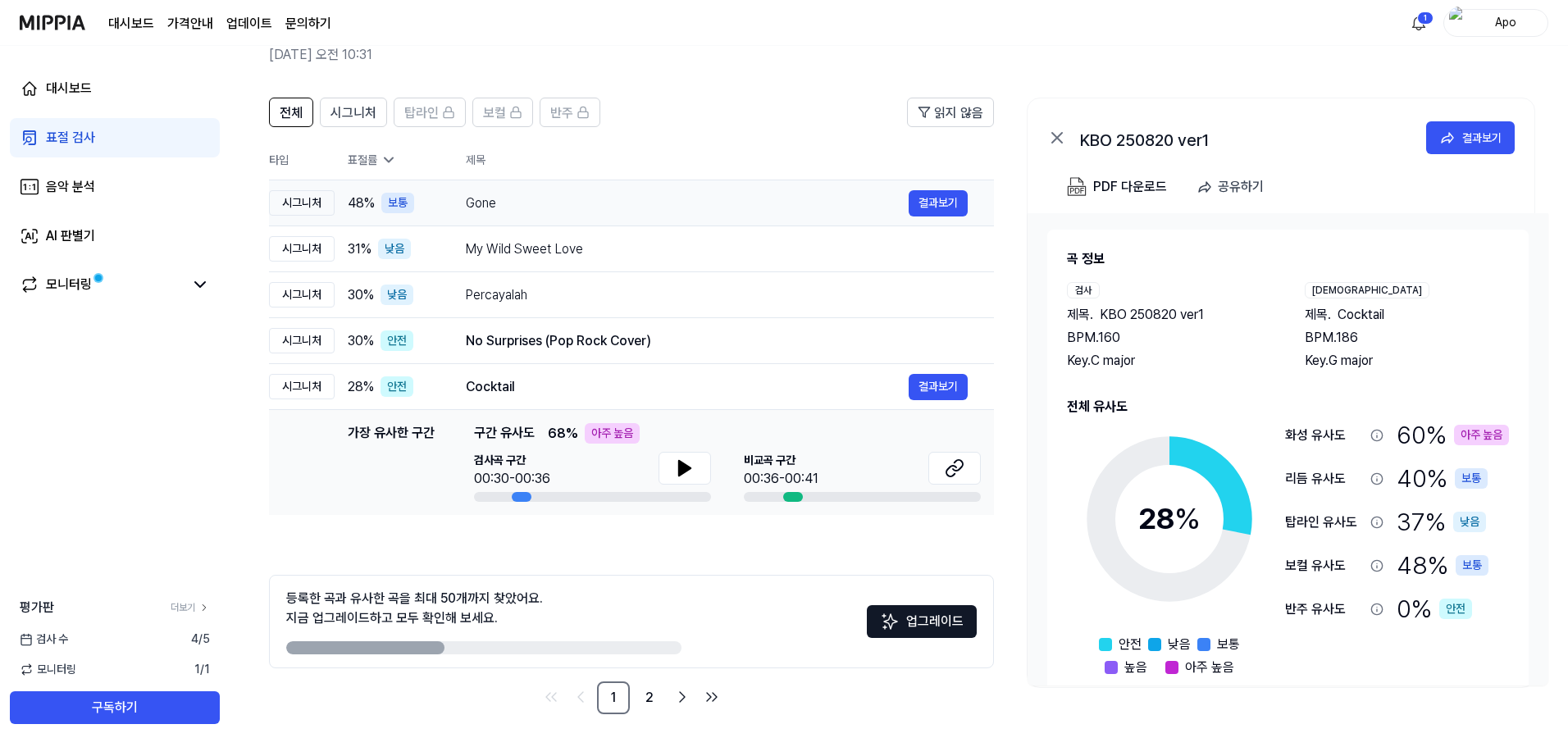
click at [660, 205] on div "Gone" at bounding box center [687, 203] width 443 height 19
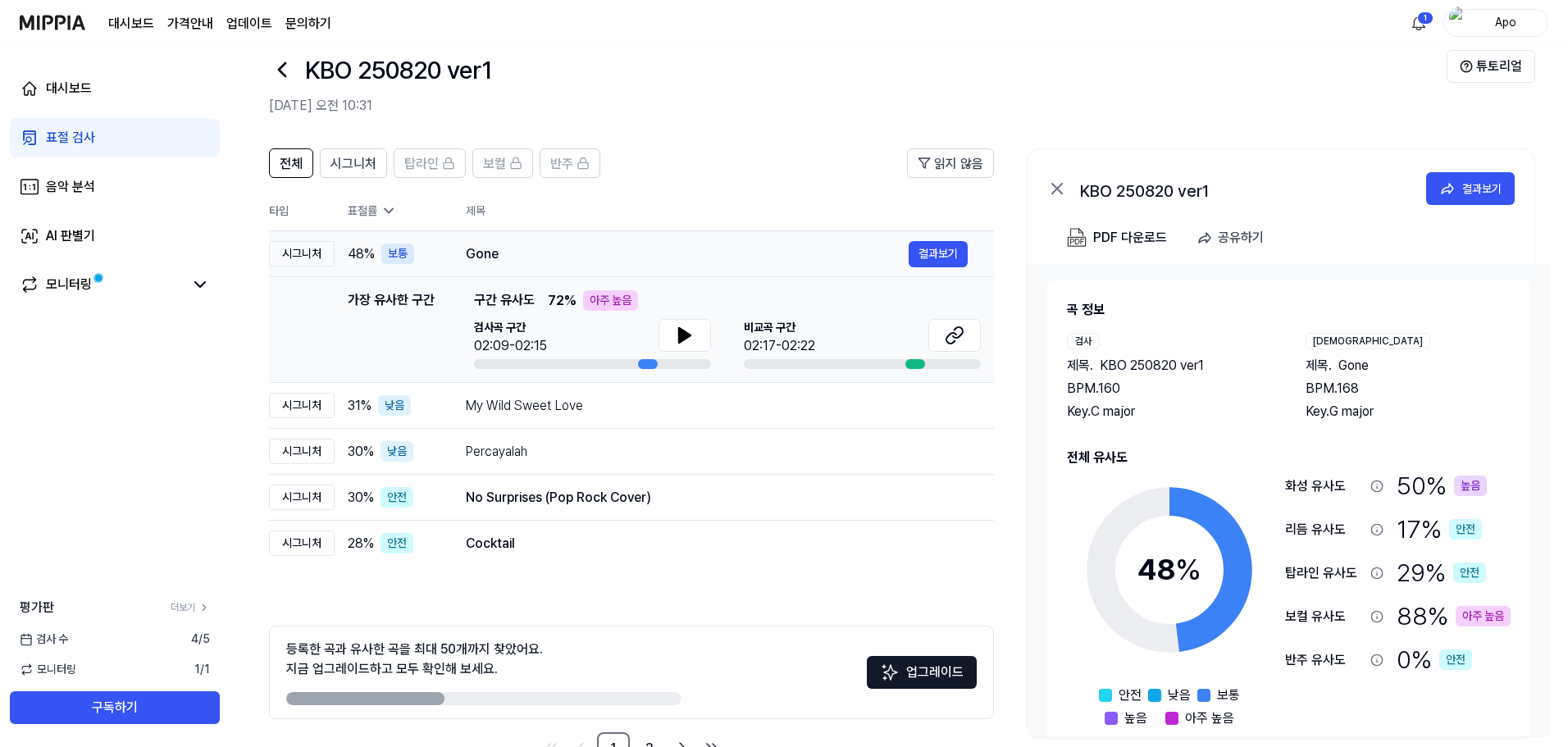
scroll to position [0, 0]
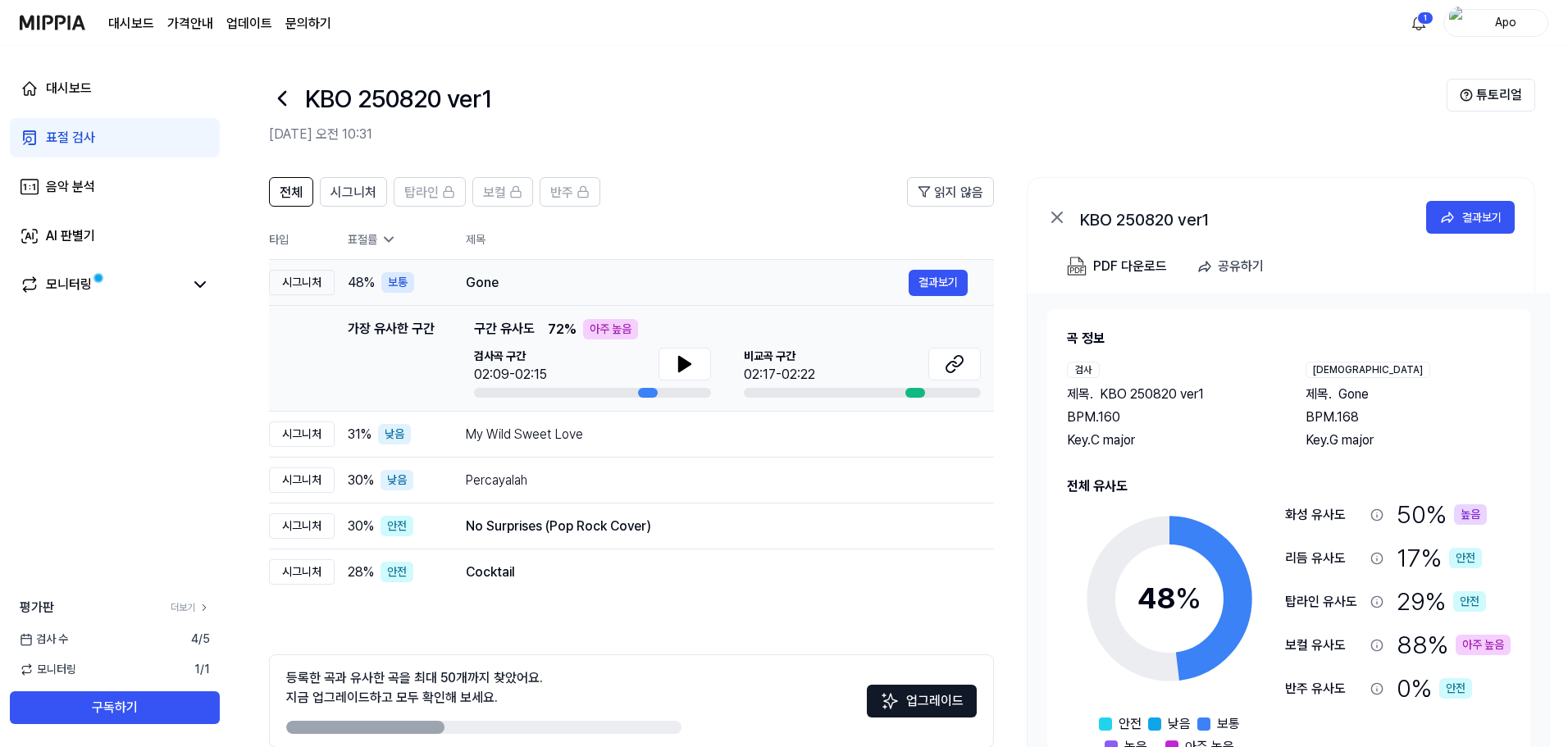
click at [619, 291] on div "Gone" at bounding box center [687, 282] width 443 height 19
click at [46, 276] on div "모니터링" at bounding box center [69, 284] width 46 height 19
